Goal: Navigation & Orientation: Locate item on page

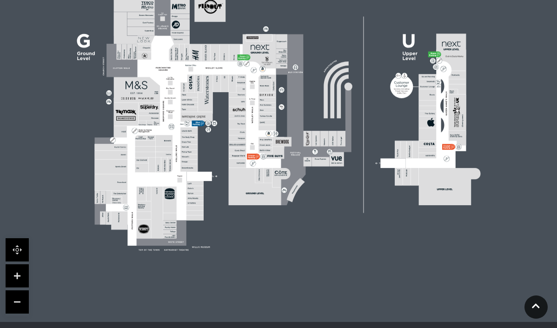
scroll to position [316, 0]
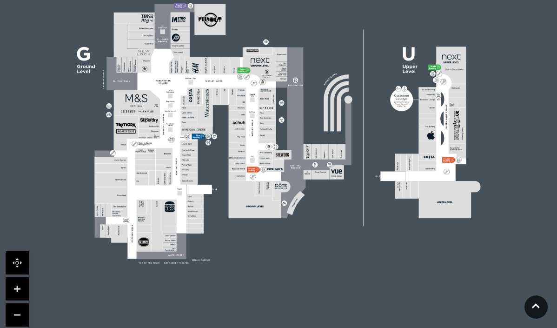
click at [12, 285] on link at bounding box center [17, 288] width 23 height 23
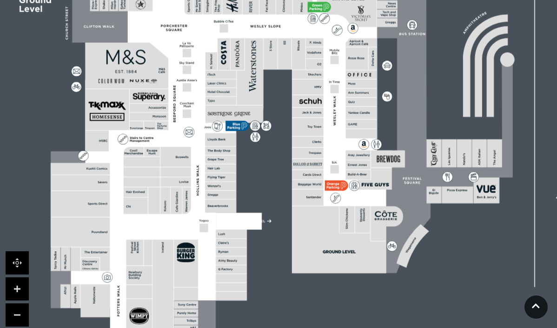
drag, startPoint x: 159, startPoint y: 231, endPoint x: 263, endPoint y: 211, distance: 104.9
click at [263, 211] on rect at bounding box center [381, 107] width 799 height 564
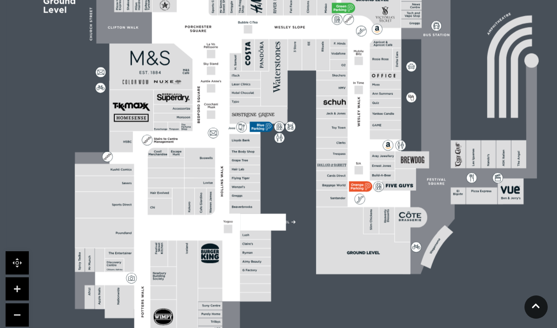
drag, startPoint x: 294, startPoint y: 185, endPoint x: 318, endPoint y: 186, distance: 24.2
click at [318, 186] on rect at bounding box center [332, 184] width 32 height 9
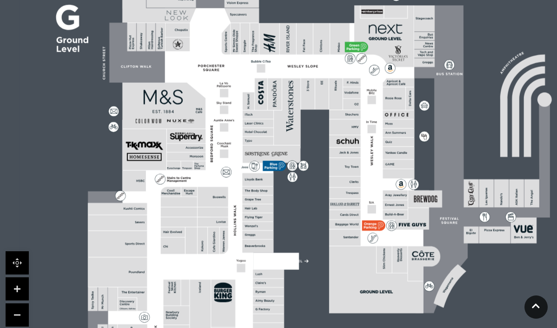
drag, startPoint x: 155, startPoint y: 145, endPoint x: 168, endPoint y: 184, distance: 41.1
click at [168, 184] on polygon at bounding box center [258, 188] width 341 height 395
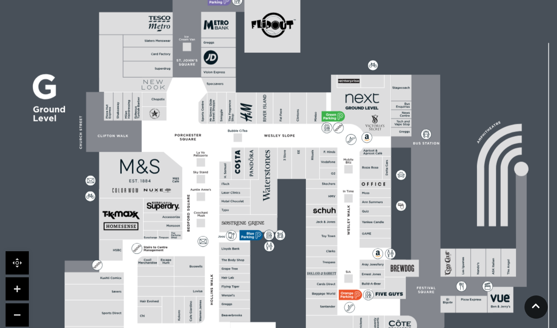
drag, startPoint x: 202, startPoint y: 149, endPoint x: 178, endPoint y: 218, distance: 73.0
click at [178, 218] on rect at bounding box center [163, 217] width 39 height 8
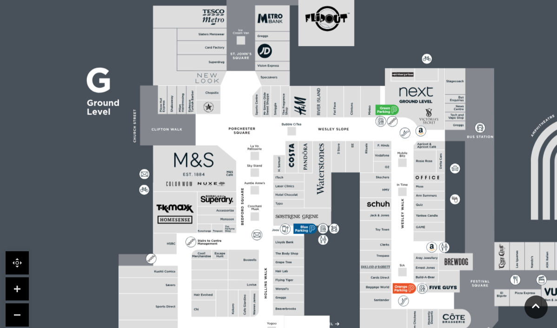
drag, startPoint x: 178, startPoint y: 201, endPoint x: 232, endPoint y: 195, distance: 54.3
click at [232, 195] on rect at bounding box center [217, 198] width 39 height 14
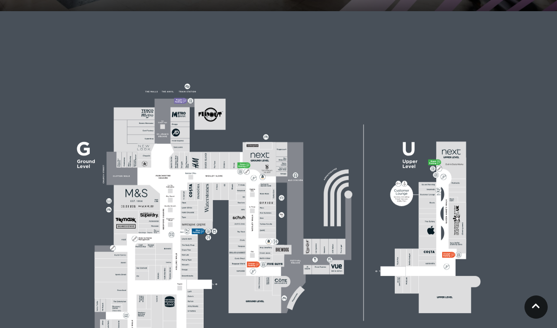
scroll to position [339, 0]
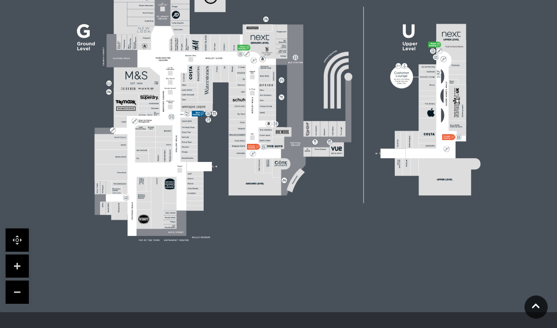
click at [21, 263] on link at bounding box center [17, 265] width 23 height 23
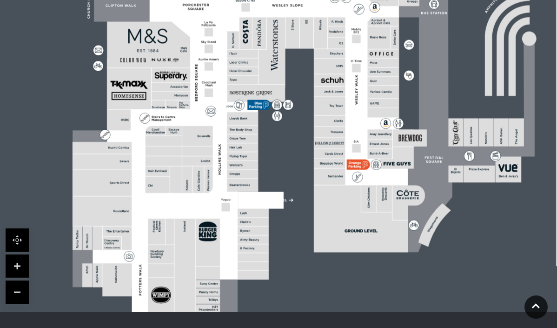
drag, startPoint x: 156, startPoint y: 213, endPoint x: 289, endPoint y: 187, distance: 135.0
click at [283, 191] on rect at bounding box center [261, 199] width 46 height 17
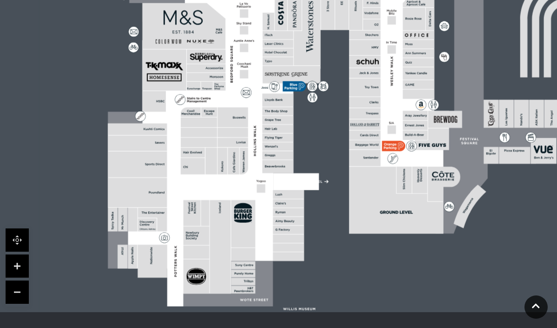
drag, startPoint x: 275, startPoint y: 218, endPoint x: 306, endPoint y: 209, distance: 32.2
click at [306, 209] on rect at bounding box center [438, 67] width 799 height 564
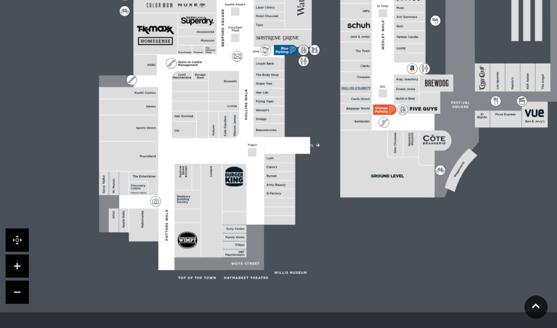
drag, startPoint x: 173, startPoint y: 230, endPoint x: 164, endPoint y: 194, distance: 37.3
click at [164, 194] on polygon at bounding box center [269, 72] width 341 height 395
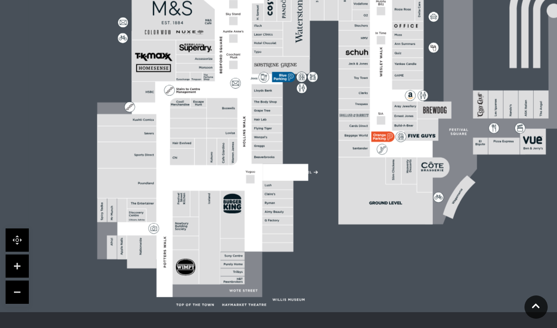
drag, startPoint x: 236, startPoint y: 185, endPoint x: 234, endPoint y: 212, distance: 27.0
click at [234, 212] on icon at bounding box center [233, 203] width 18 height 20
